Goal: Task Accomplishment & Management: Manage account settings

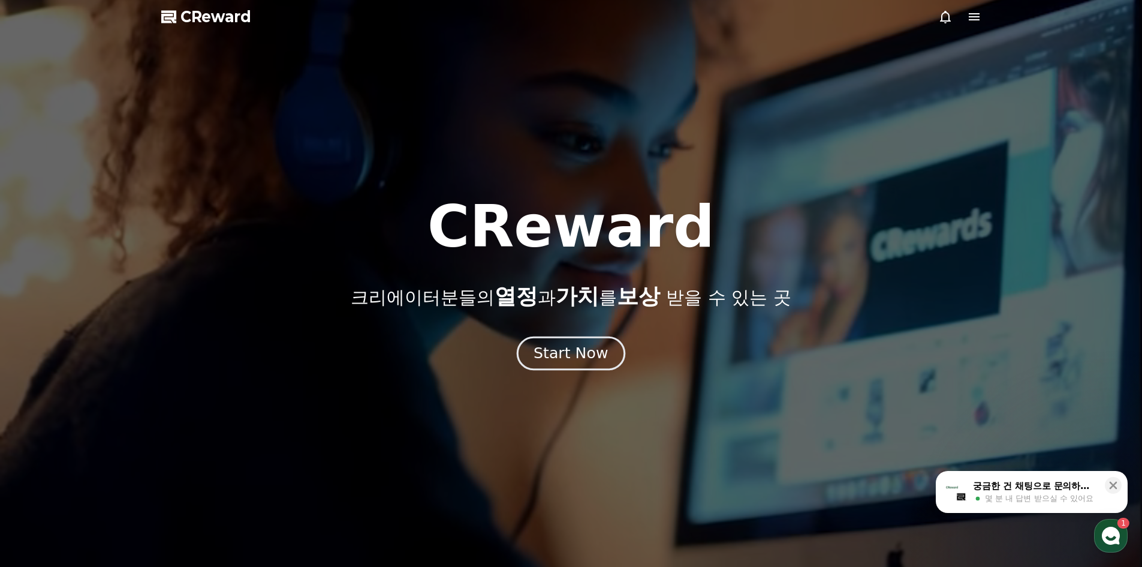
click at [584, 360] on div "Start Now" at bounding box center [571, 353] width 74 height 20
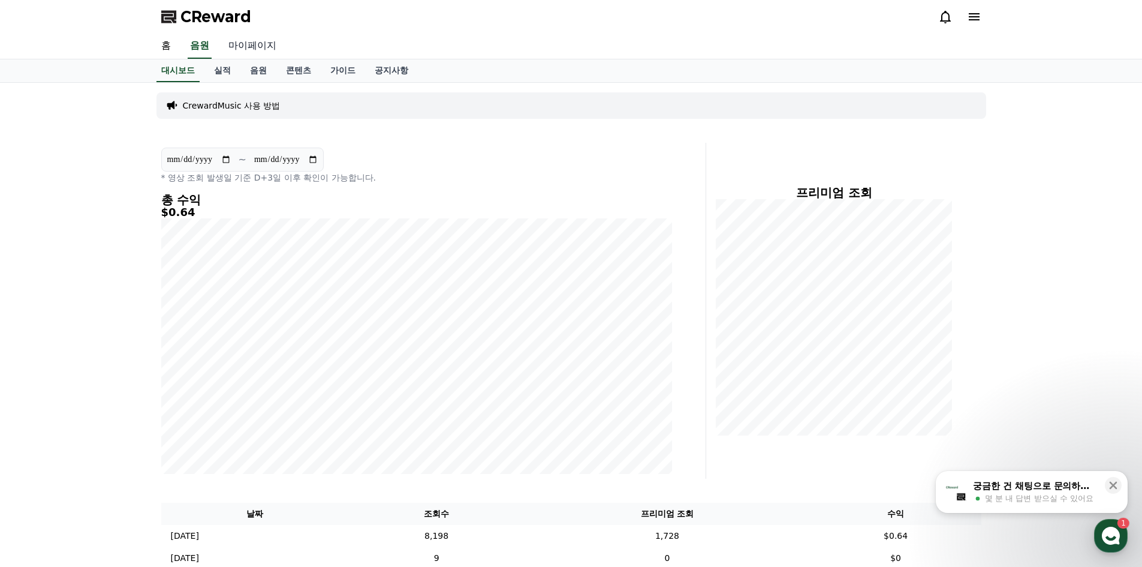
click at [262, 52] on link "마이페이지" at bounding box center [252, 46] width 67 height 25
select select "**********"
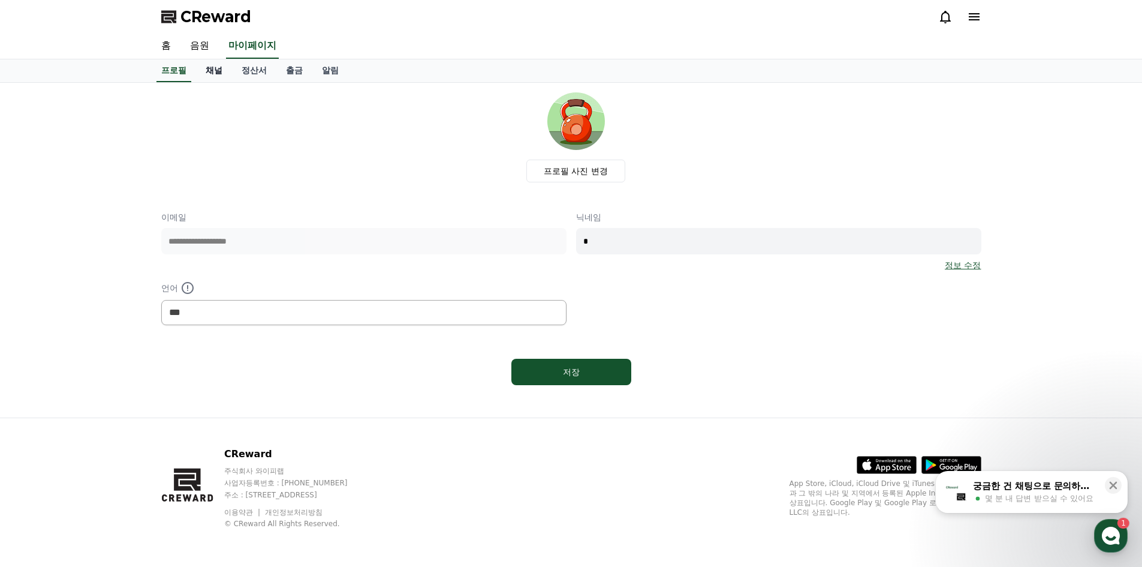
click at [214, 73] on link "채널" at bounding box center [214, 70] width 36 height 23
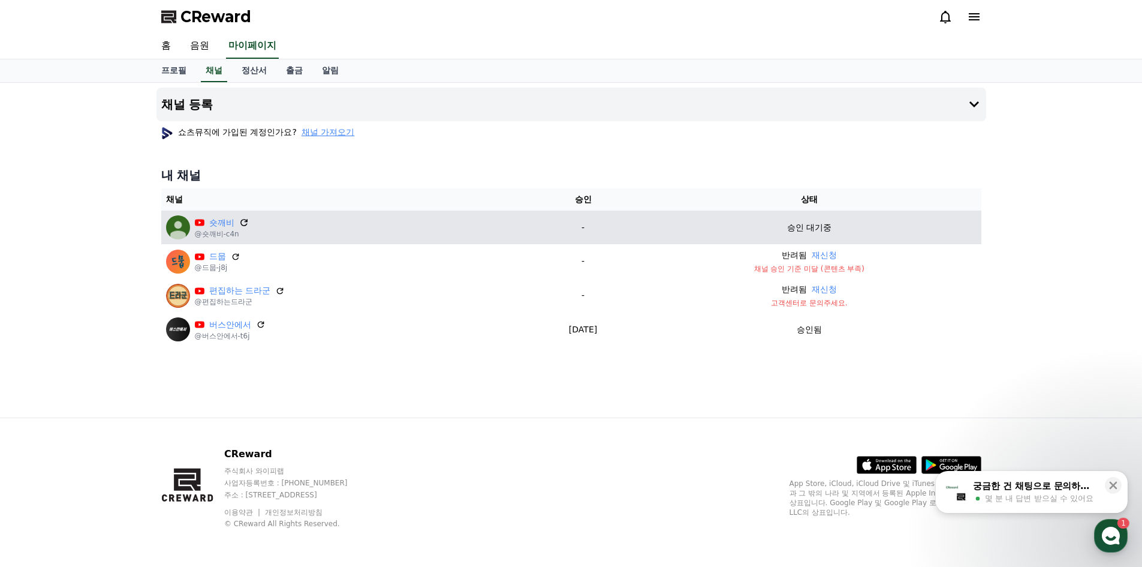
click at [245, 219] on icon at bounding box center [243, 222] width 7 height 7
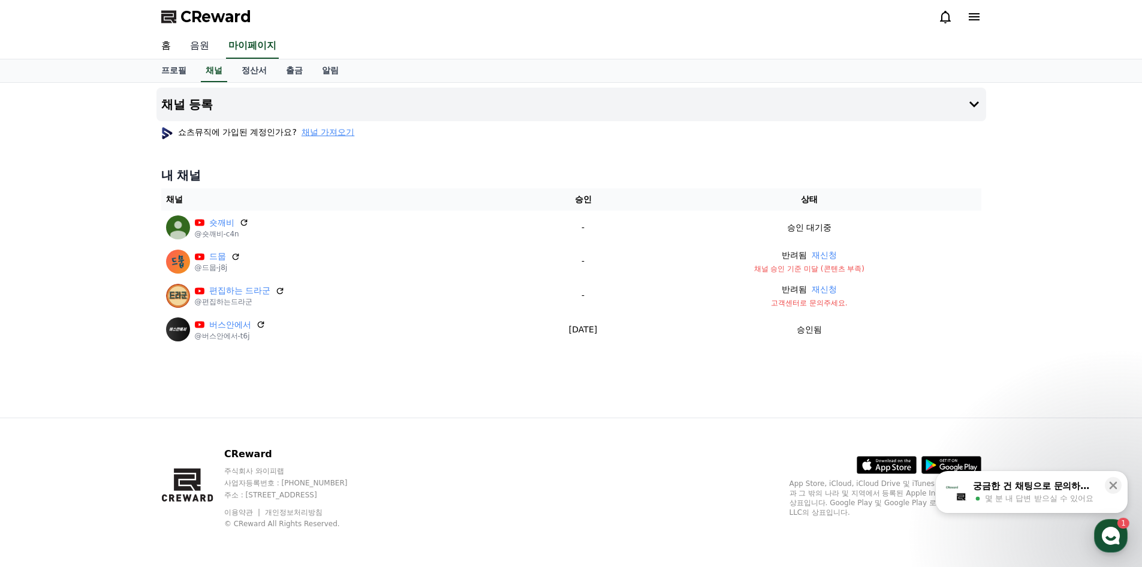
click at [195, 49] on link "음원" at bounding box center [200, 46] width 38 height 25
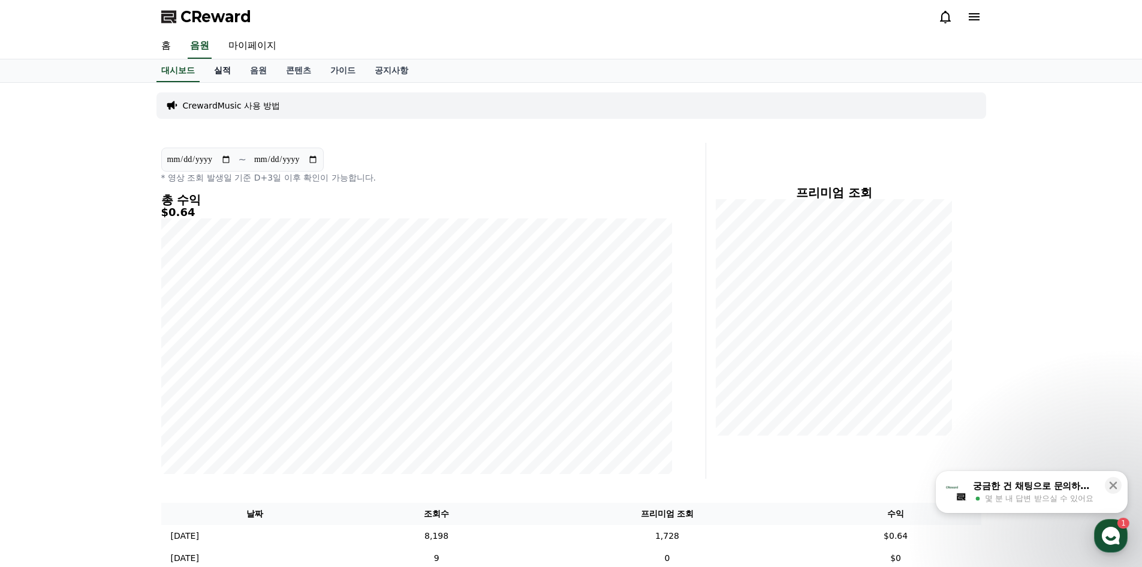
click at [232, 71] on link "실적" at bounding box center [223, 70] width 36 height 23
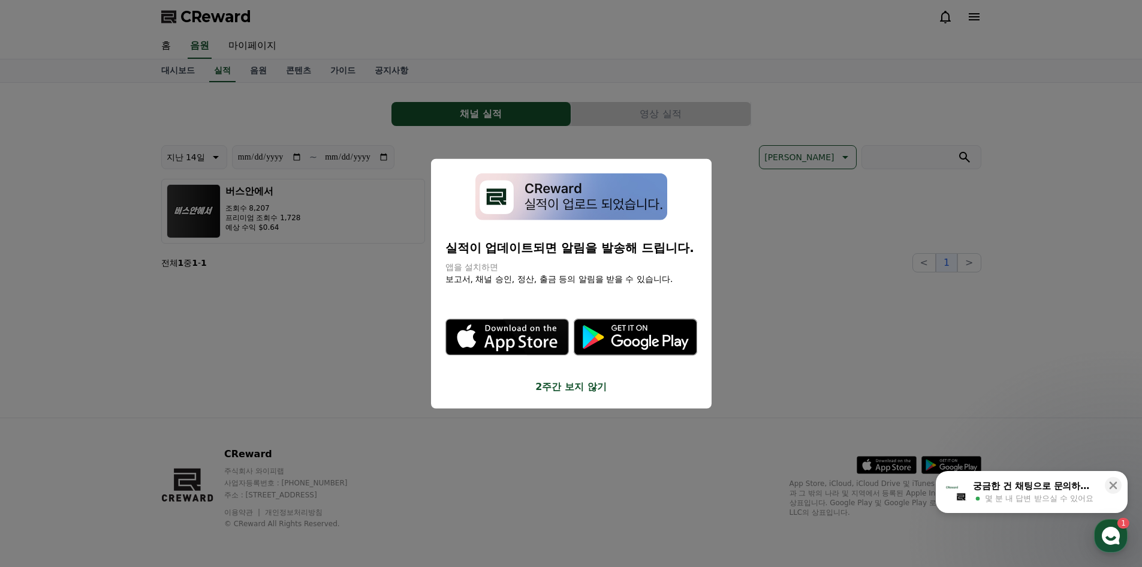
click at [581, 390] on button "2주간 보지 않기" at bounding box center [572, 387] width 252 height 14
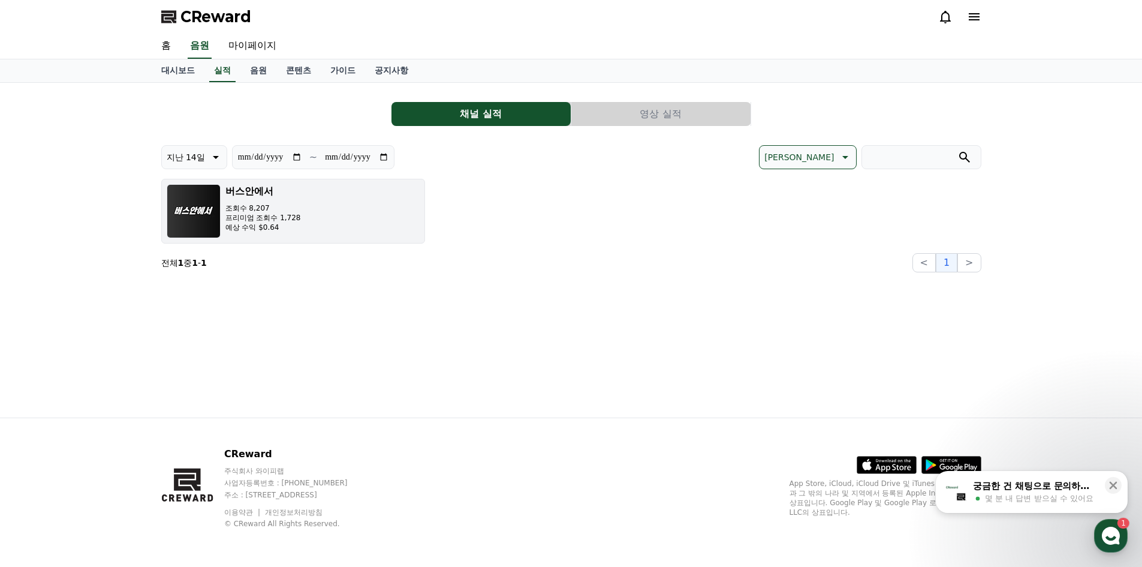
click at [276, 217] on p "프리미엄 조회수 1,728" at bounding box center [263, 218] width 76 height 10
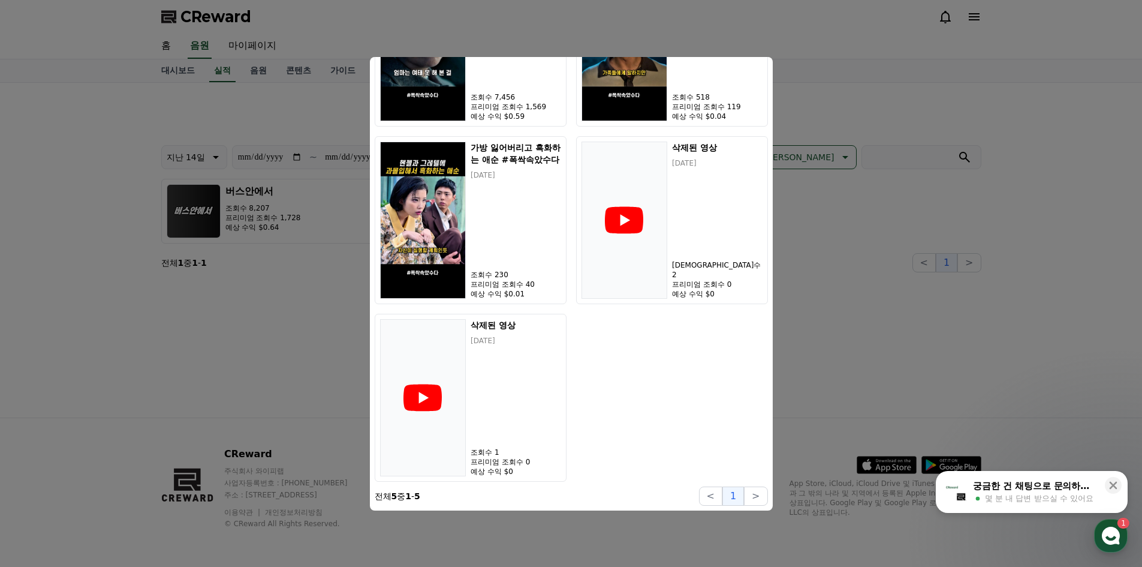
scroll to position [196, 0]
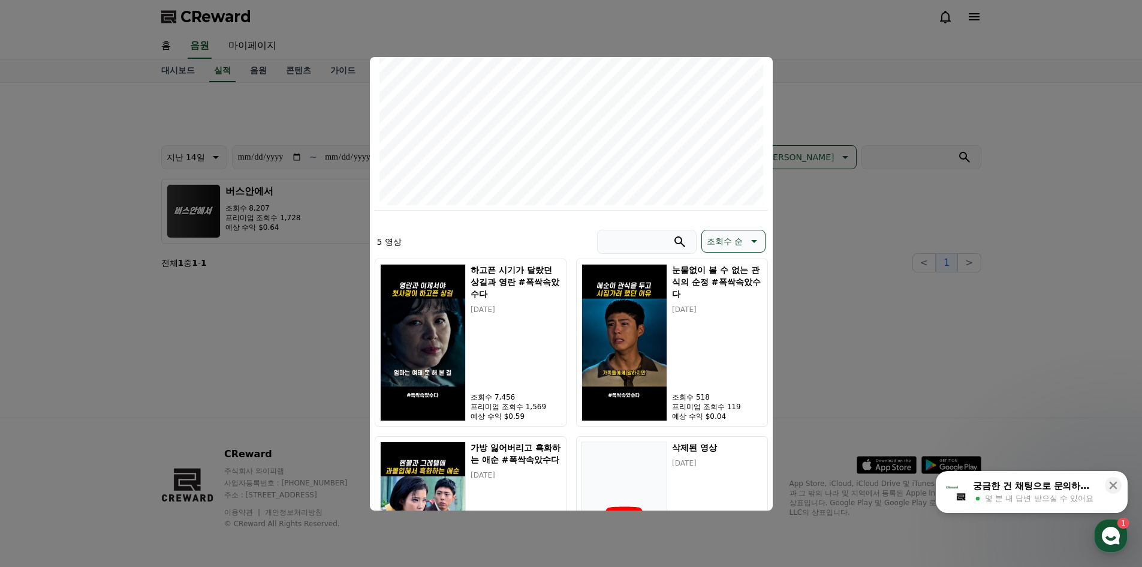
click at [744, 242] on button "조회수 순" at bounding box center [734, 241] width 64 height 23
click at [736, 275] on button "[PERSON_NAME]" at bounding box center [741, 272] width 79 height 26
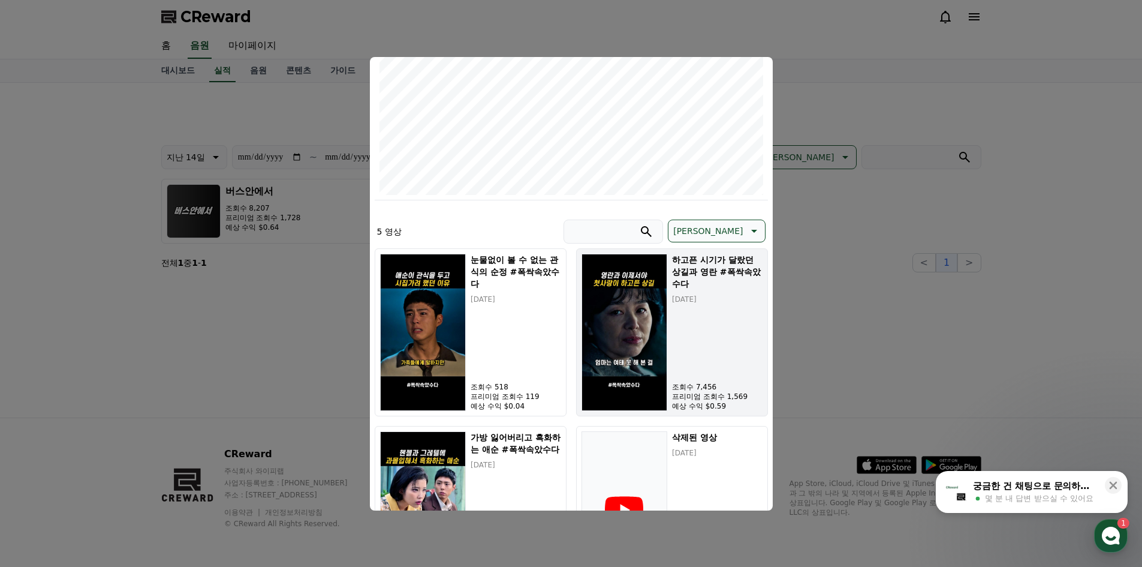
scroll to position [0, 0]
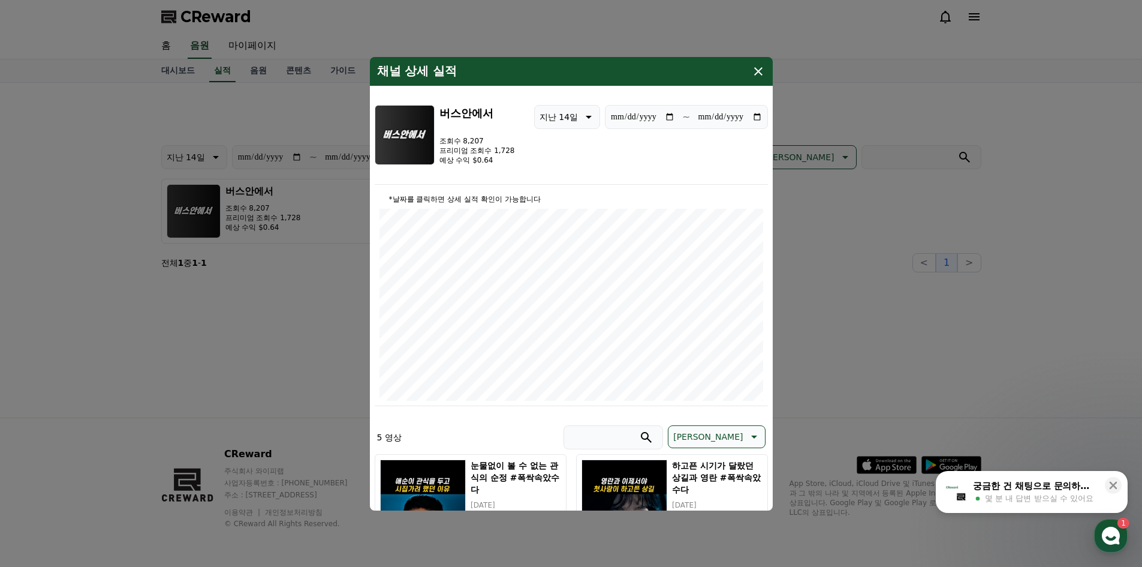
click at [757, 74] on icon "modal" at bounding box center [758, 71] width 14 height 14
